Goal: Obtain resource: Obtain resource

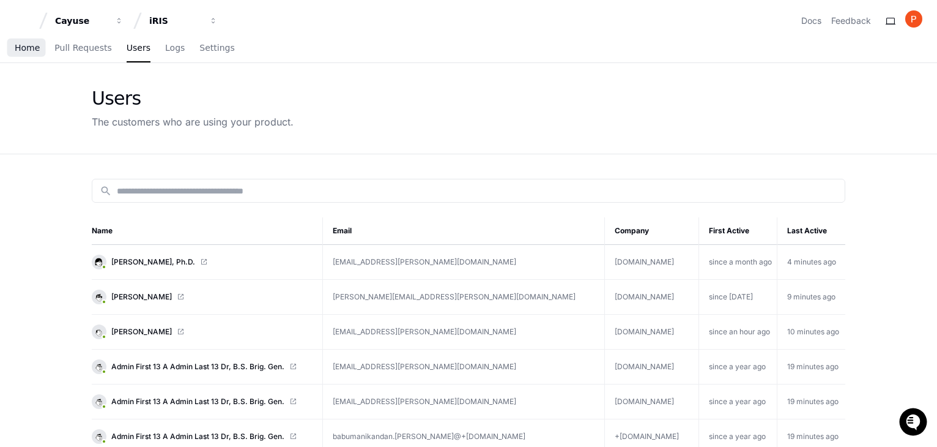
click at [28, 48] on span "Home" at bounding box center [27, 47] width 25 height 7
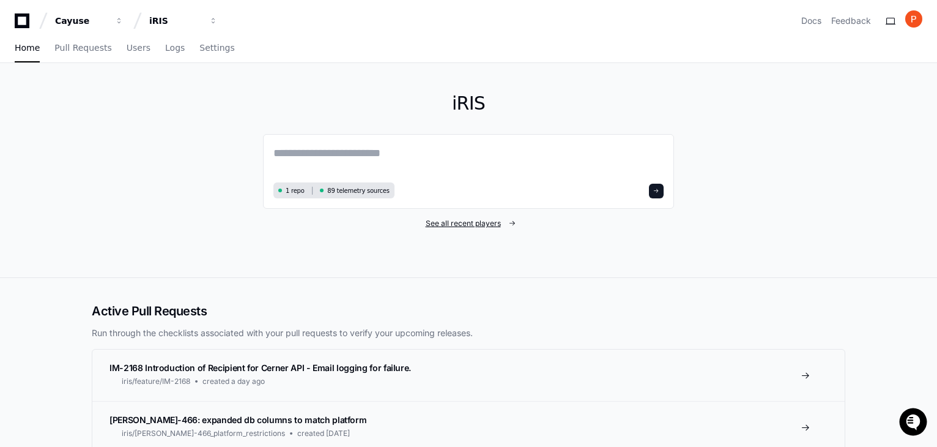
click at [477, 222] on span "See all recent players" at bounding box center [463, 223] width 75 height 10
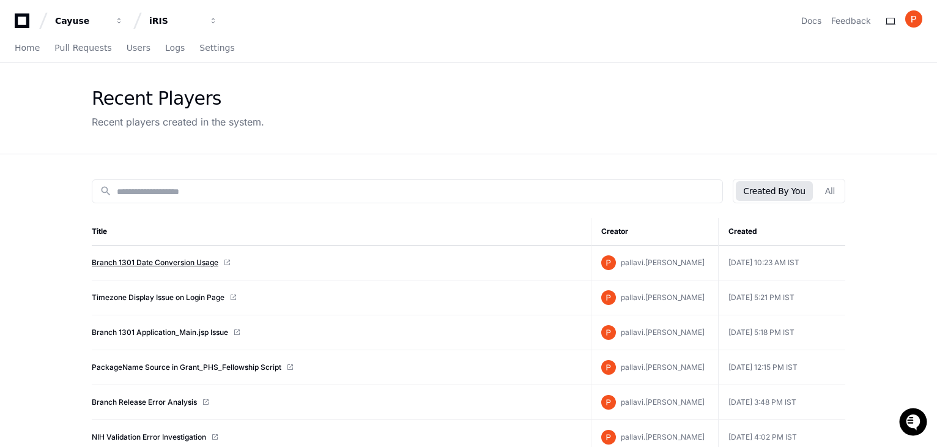
click at [141, 262] on link "Branch 1301 Date Conversion Usage" at bounding box center [155, 263] width 127 height 10
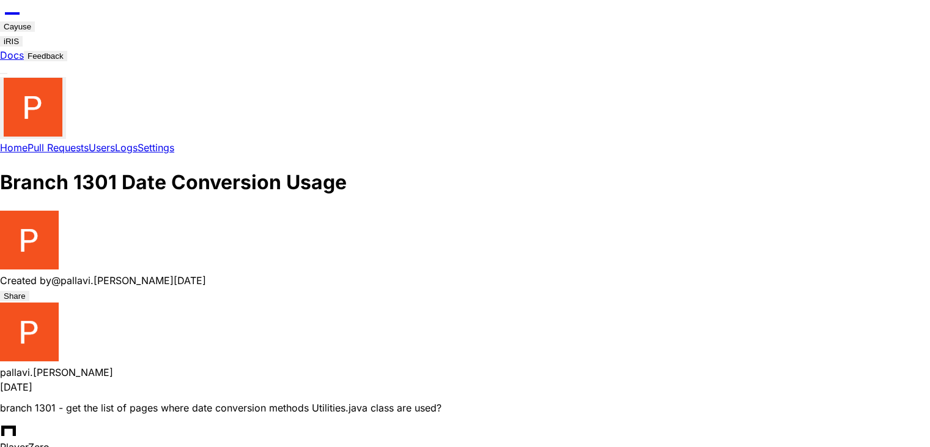
click at [506, 254] on div at bounding box center [465, 241] width 930 height 62
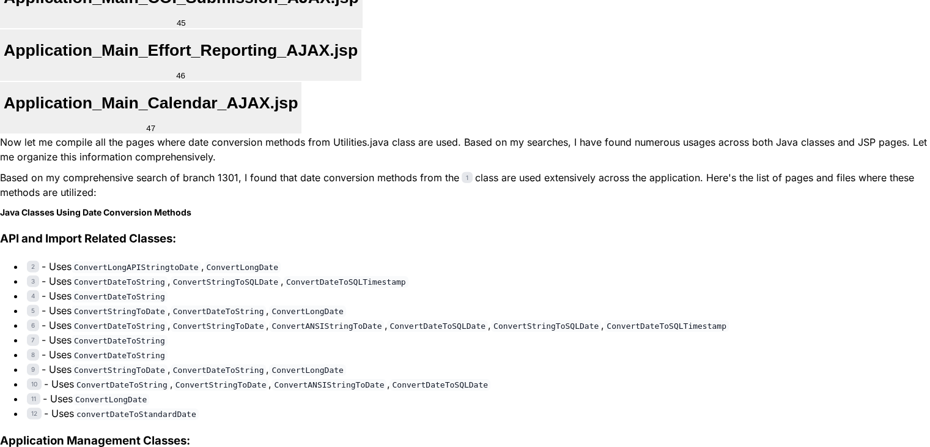
scroll to position [3383, 0]
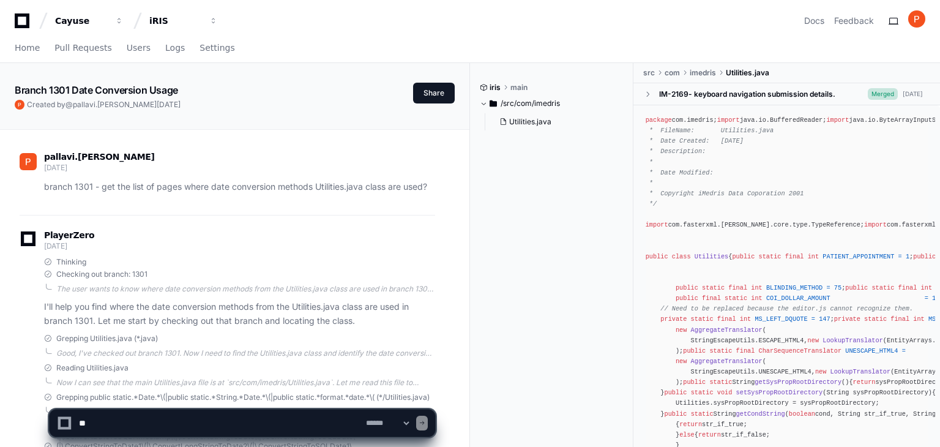
click at [157, 104] on span "[DATE]" at bounding box center [169, 104] width 24 height 9
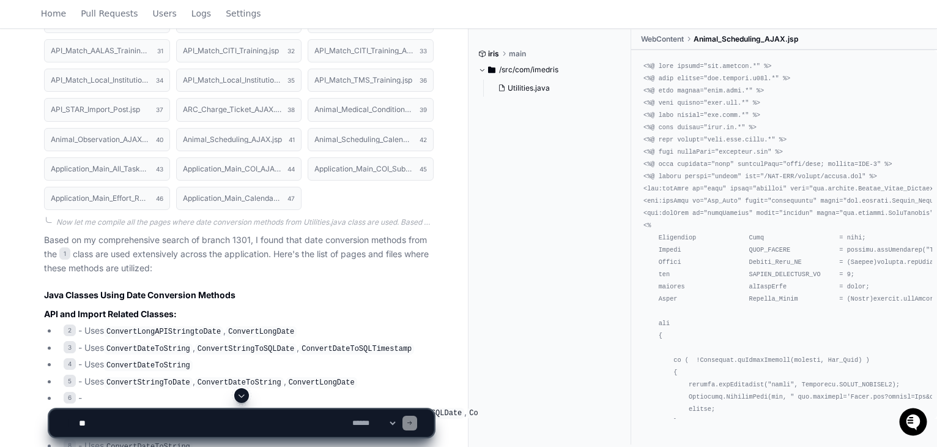
scroll to position [1040, 0]
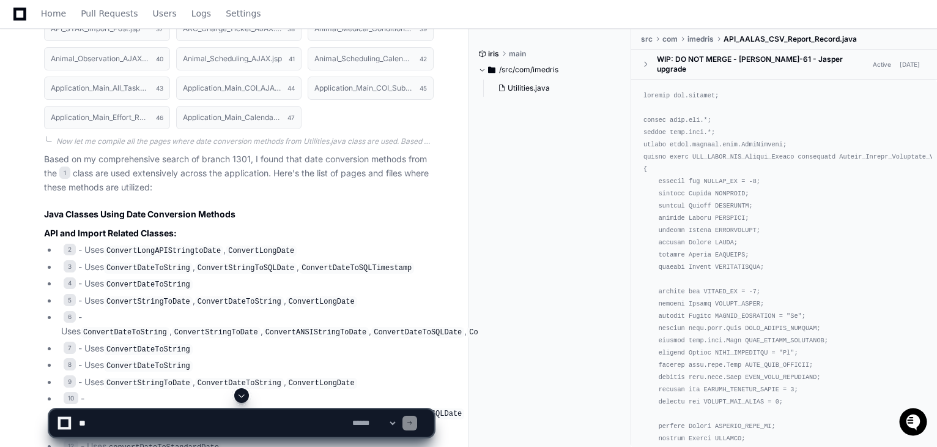
click at [148, 262] on code "ConvertDateToString" at bounding box center [148, 267] width 89 height 11
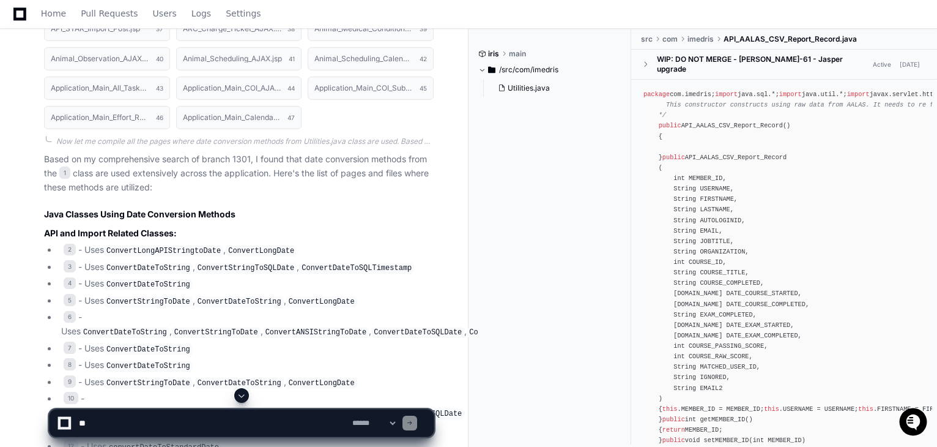
scroll to position [1101, 0]
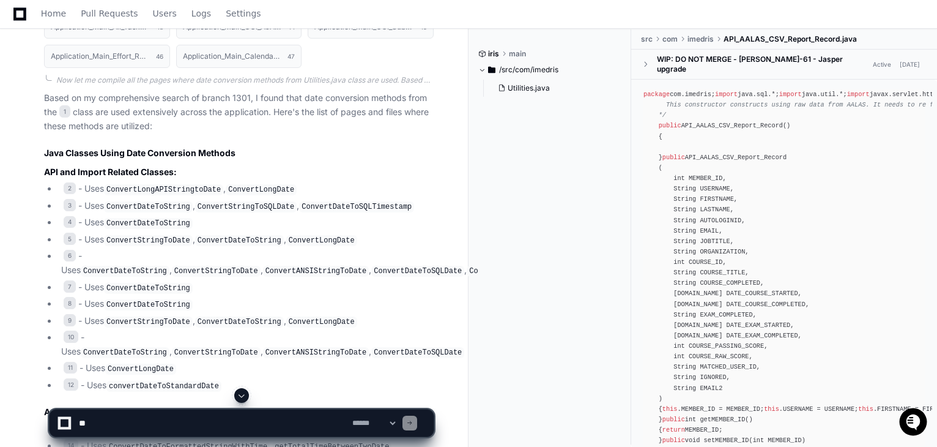
click at [149, 186] on code "ConvertLongAPIStringtoDate" at bounding box center [163, 189] width 119 height 11
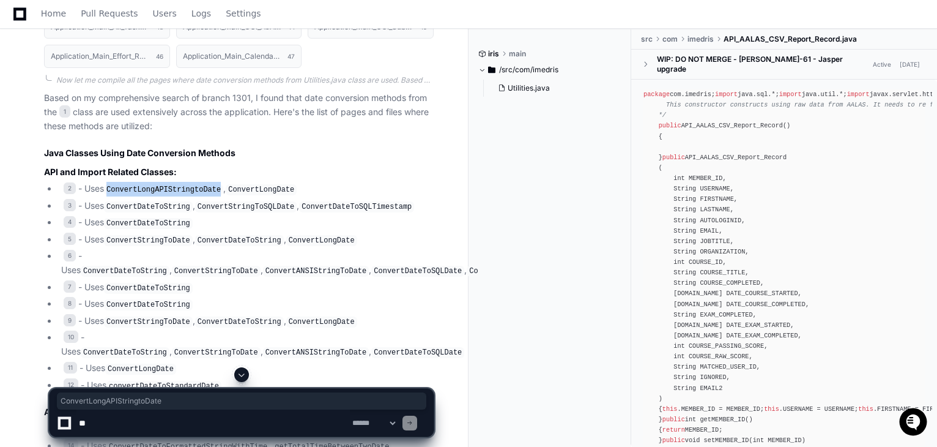
copy code "ConvertLongAPIStringtoDate"
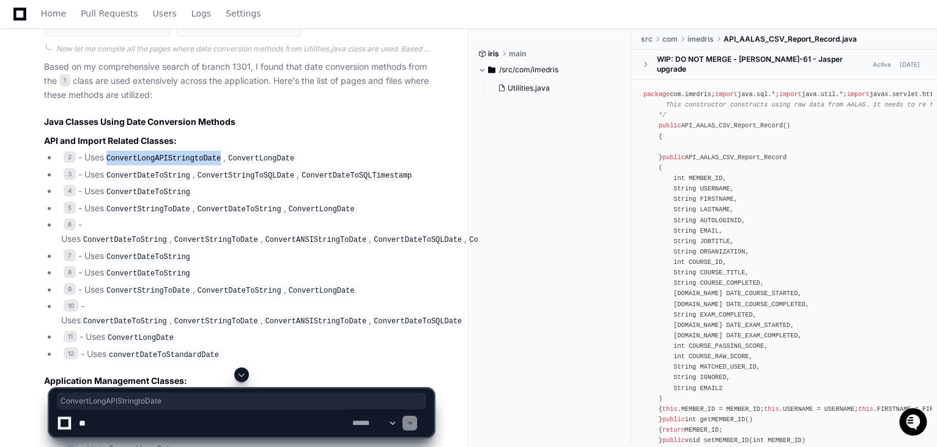
scroll to position [1223, 0]
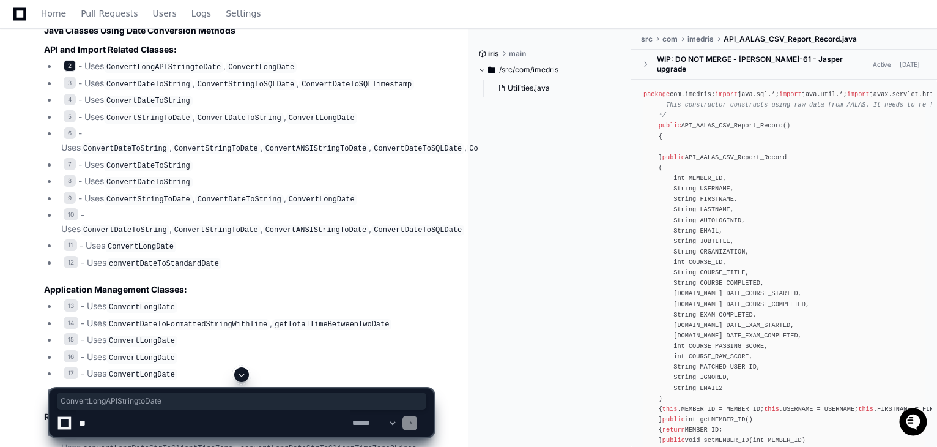
click at [71, 62] on span "2" at bounding box center [70, 66] width 12 height 12
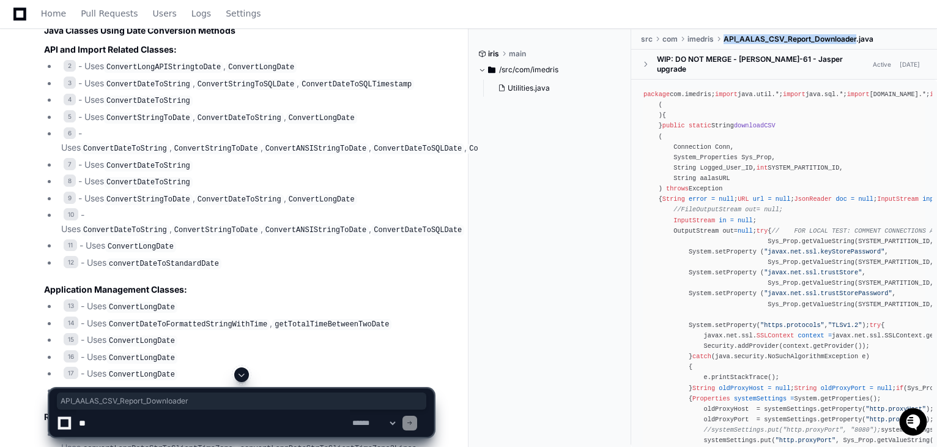
drag, startPoint x: 724, startPoint y: 40, endPoint x: 853, endPoint y: 124, distance: 153.9
click at [857, 42] on ul "src com imedris API_AALAS_CSV_Report_Downloader.java" at bounding box center [787, 39] width 300 height 20
copy ul "API_AALAS_CSV_Report_Downloader"
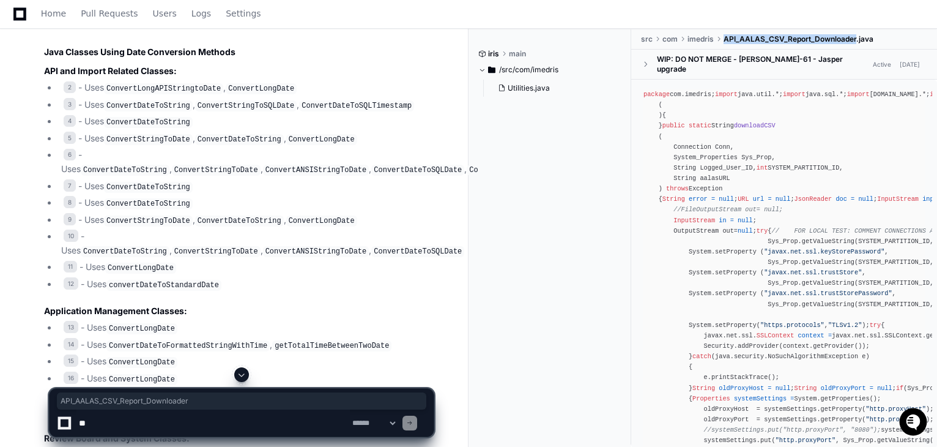
scroll to position [1285, 0]
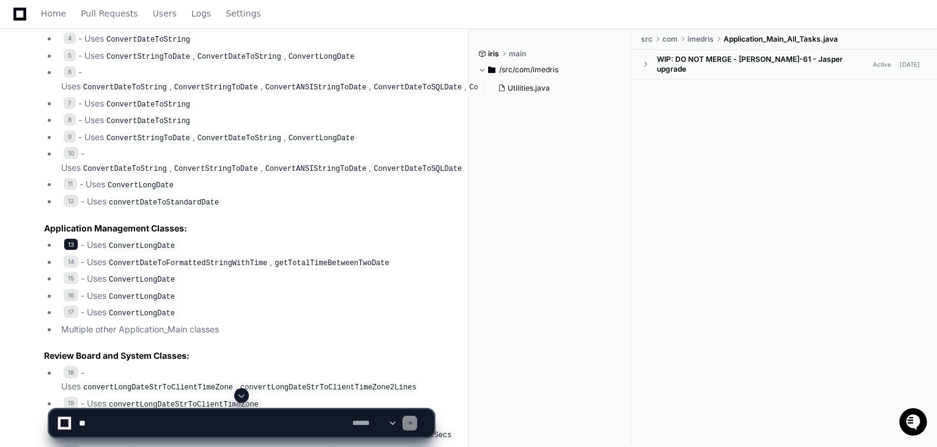
click at [76, 238] on span "13" at bounding box center [71, 244] width 15 height 12
click at [135, 240] on code "ConvertLongDate" at bounding box center [141, 245] width 71 height 11
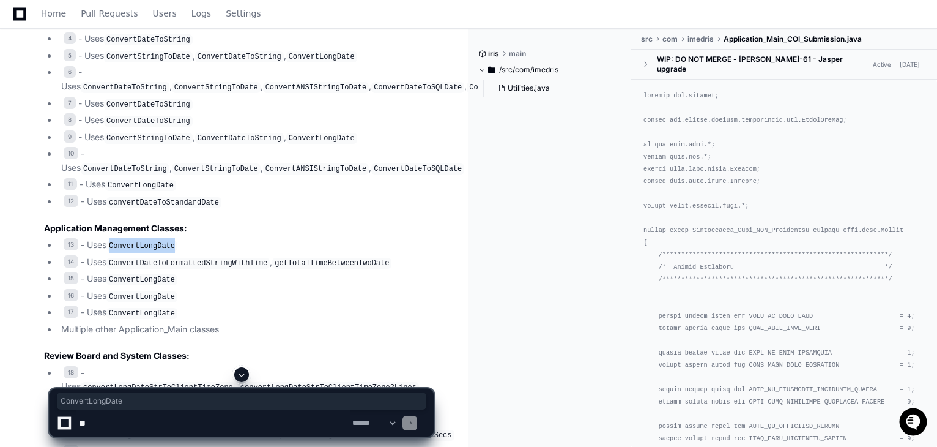
click at [135, 240] on code "ConvertLongDate" at bounding box center [141, 245] width 71 height 11
copy code "ConvertLongDate"
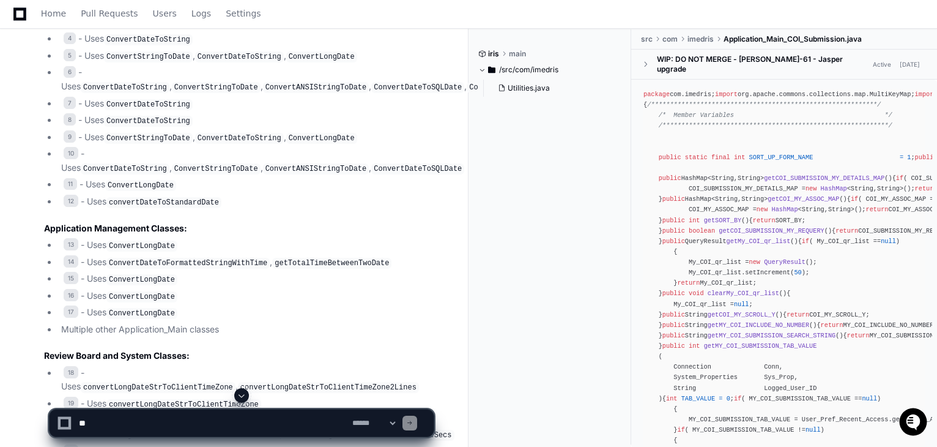
click at [223, 258] on code "ConvertDateToFormattedStringWithTime" at bounding box center [187, 263] width 163 height 11
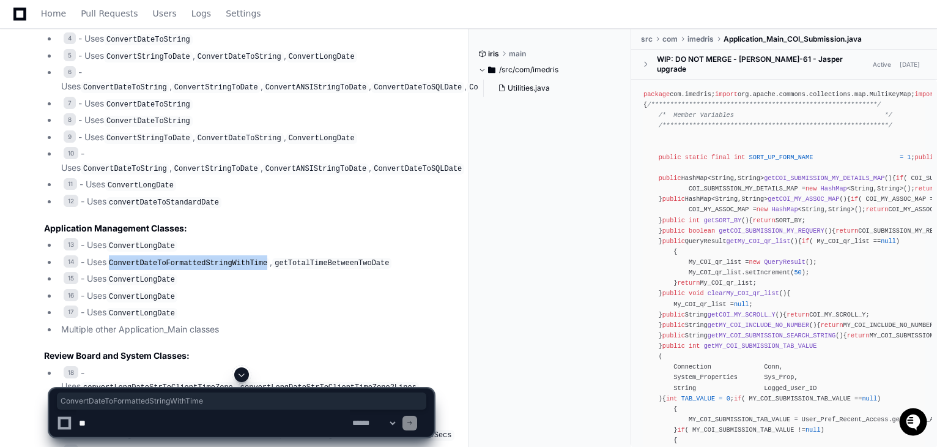
copy code "ConvertDateToFormattedStringWithTime"
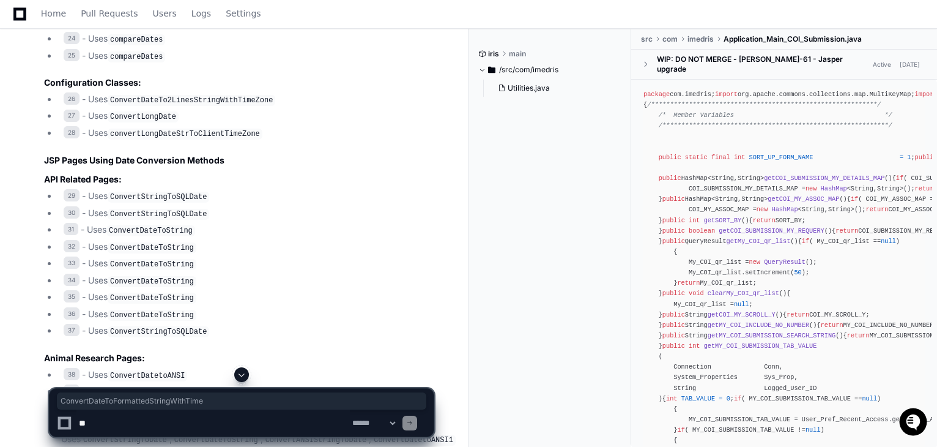
scroll to position [1713, 0]
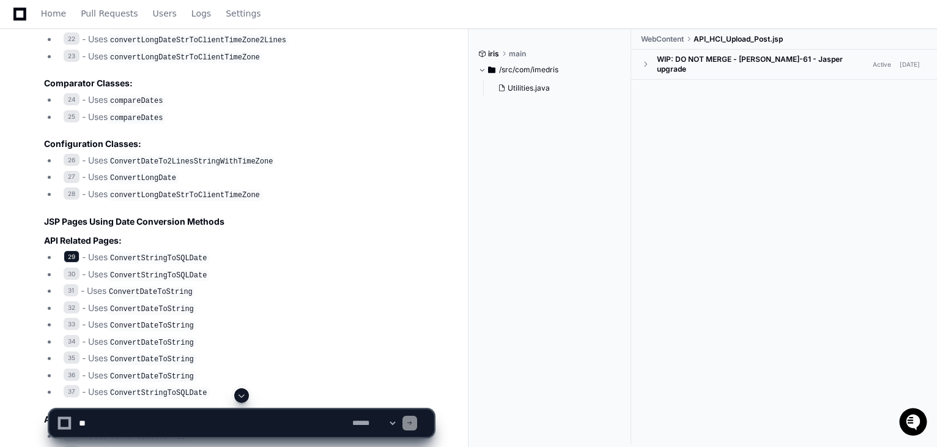
click at [69, 250] on span "29" at bounding box center [72, 256] width 16 height 12
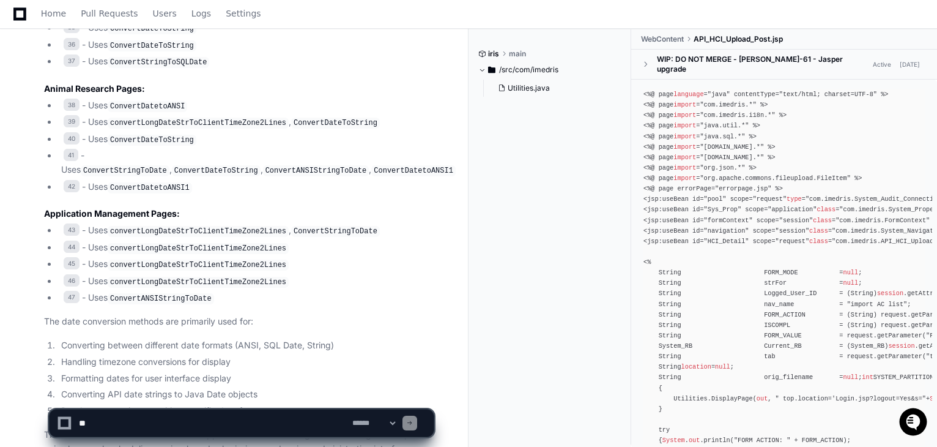
scroll to position [2109, 0]
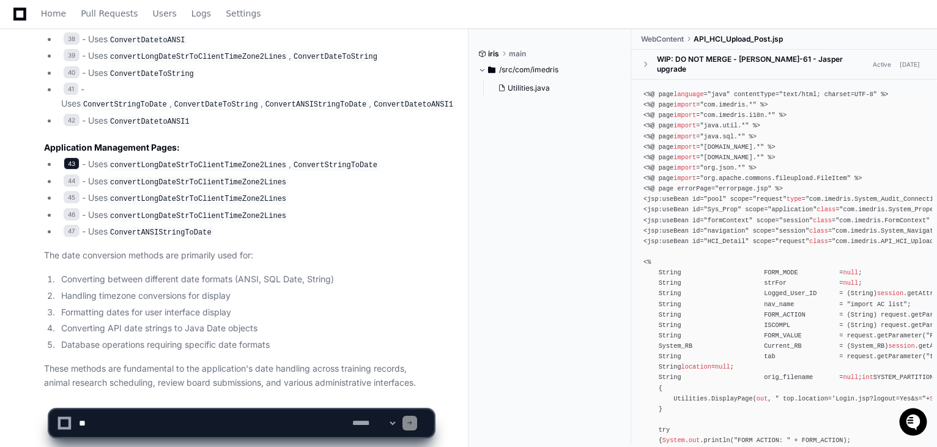
click at [71, 157] on span "43" at bounding box center [72, 163] width 16 height 12
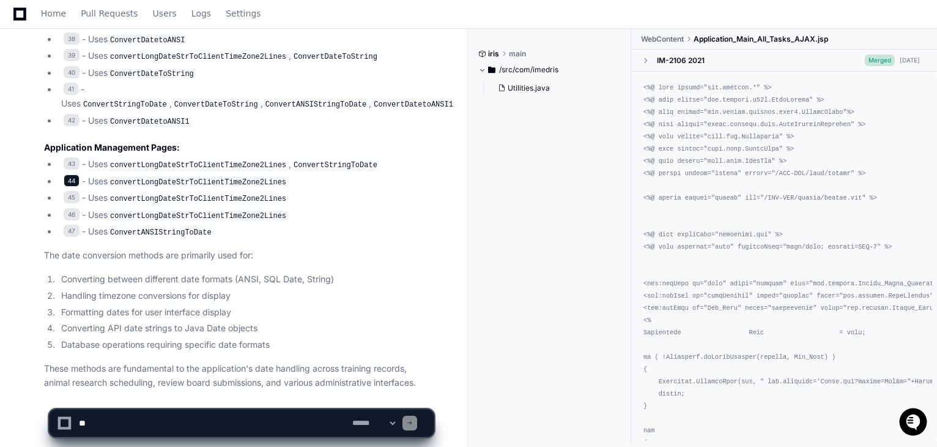
click at [71, 174] on span "44" at bounding box center [72, 180] width 16 height 12
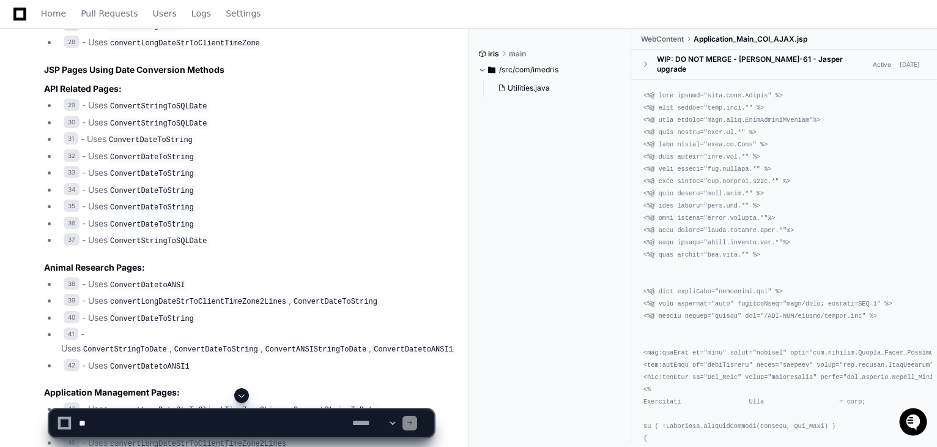
scroll to position [1803, 0]
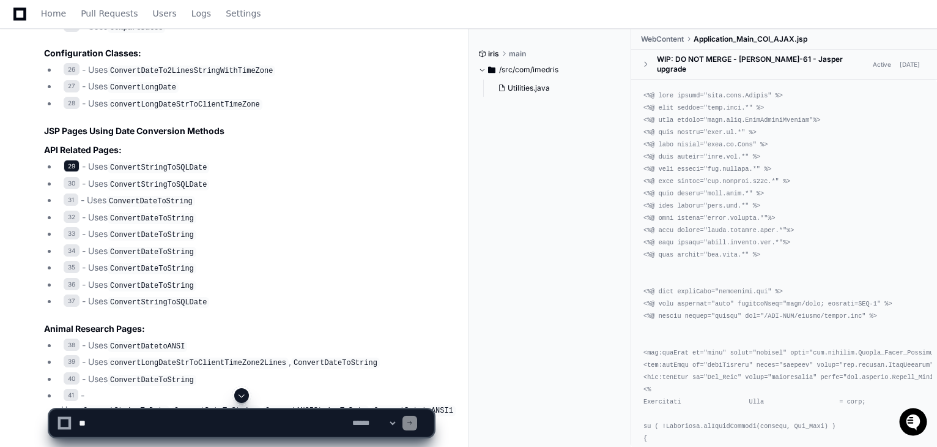
click at [71, 160] on span "29" at bounding box center [72, 166] width 16 height 12
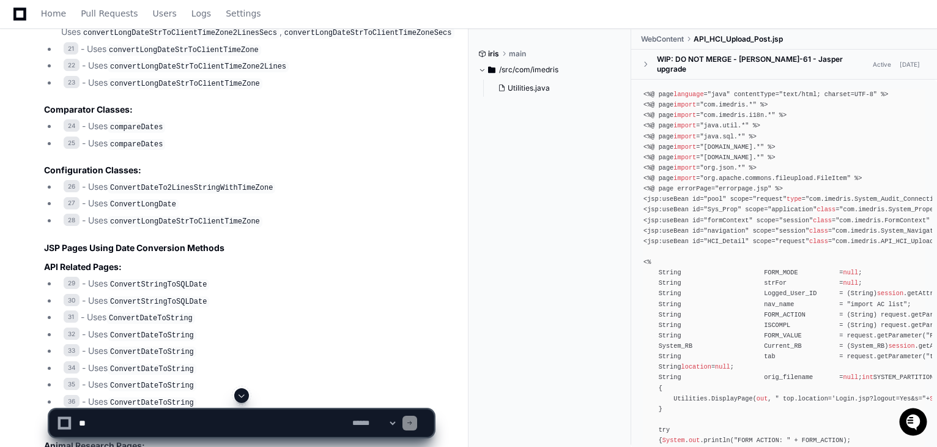
scroll to position [1681, 0]
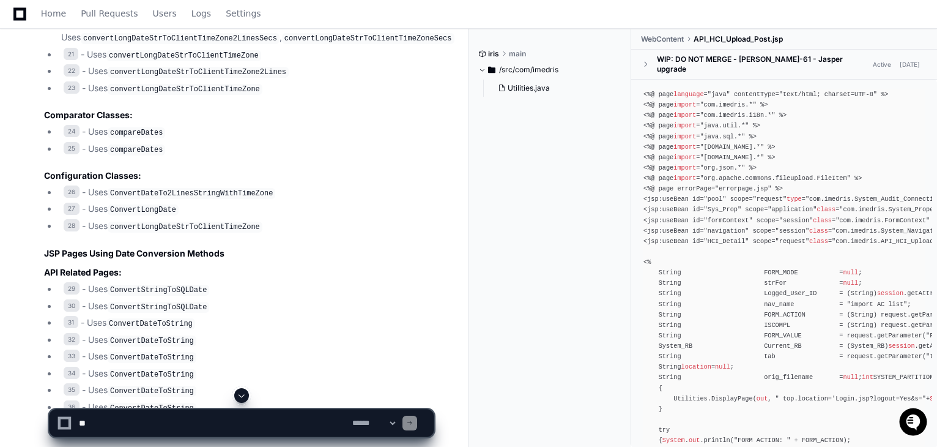
click at [196, 221] on code "convertLongDateStrToClientTimeZone" at bounding box center [185, 226] width 155 height 11
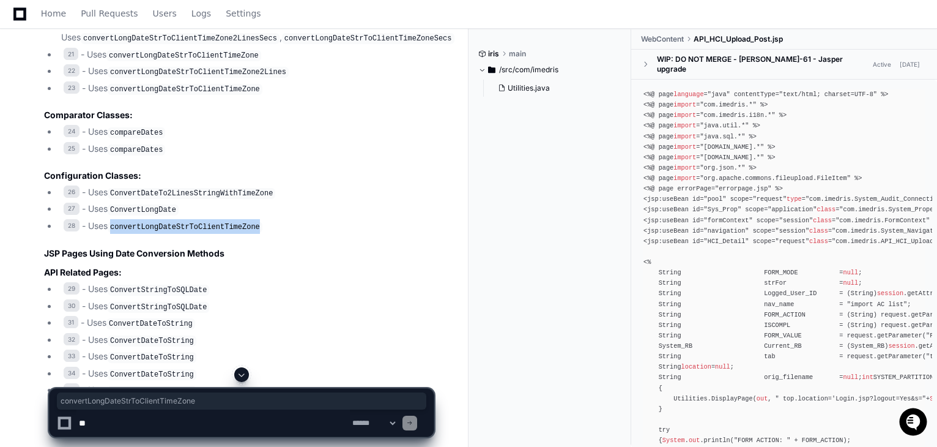
click at [197, 221] on code "convertLongDateStrToClientTimeZone" at bounding box center [185, 226] width 155 height 11
copy code "convertLongDateStrToClientTimeZone"
